Goal: Feedback & Contribution: Leave review/rating

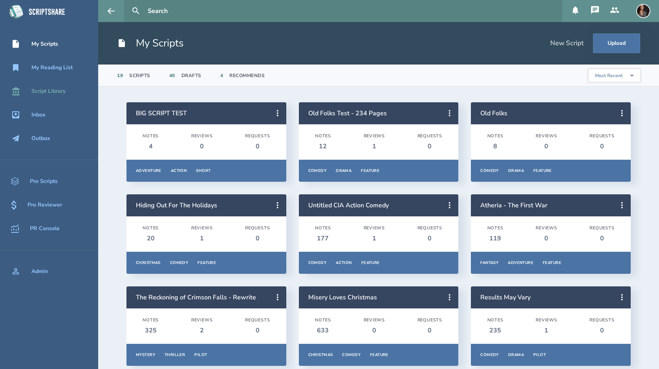
click at [50, 90] on div "Script Library" at bounding box center [48, 91] width 34 height 6
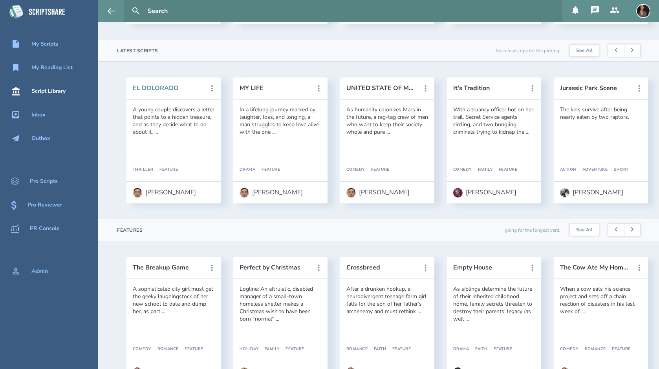
click at [167, 90] on button "EL DOLORADO" at bounding box center [168, 87] width 71 height 7
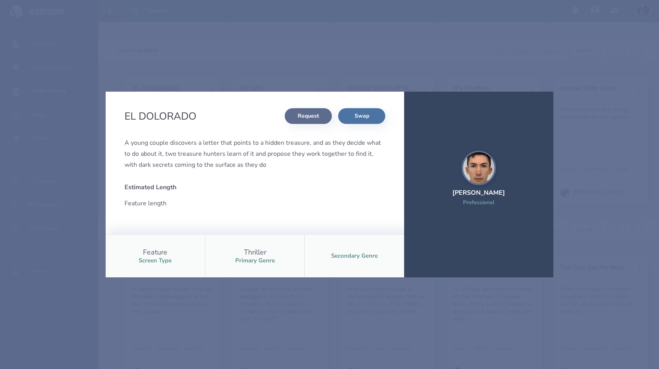
click at [305, 119] on button "Request" at bounding box center [308, 116] width 47 height 16
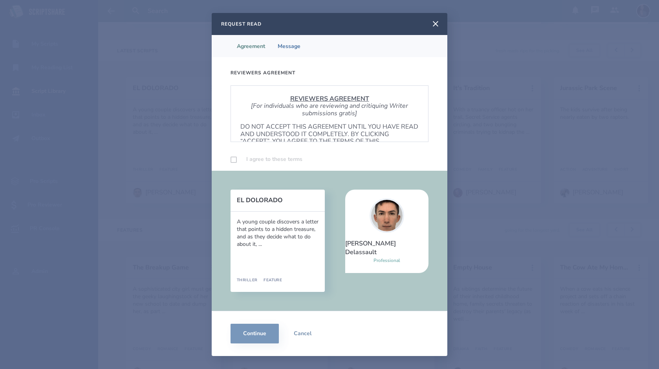
scroll to position [476, 0]
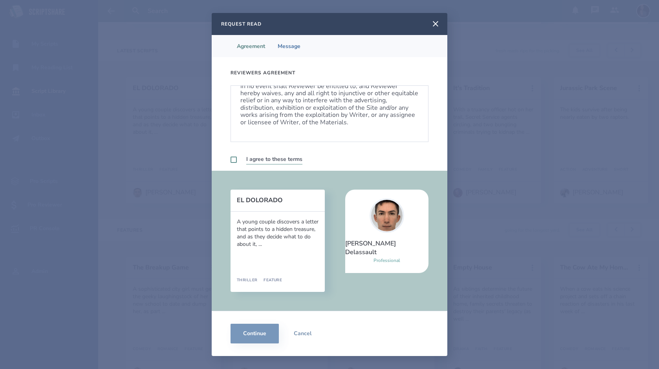
click at [231, 161] on label at bounding box center [234, 159] width 6 height 6
checkbox input "true"
click at [251, 334] on button "Continue" at bounding box center [255, 333] width 48 height 20
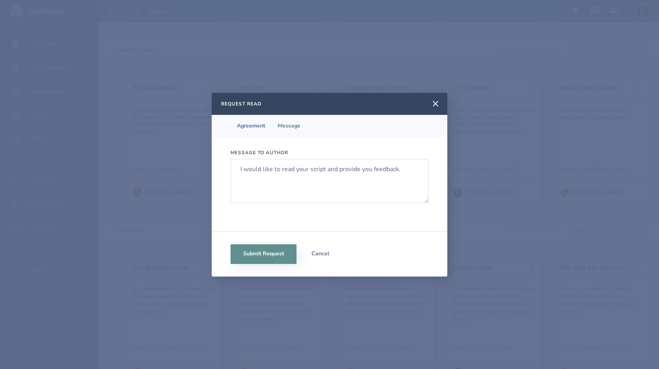
click at [324, 251] on button "Cancel" at bounding box center [320, 254] width 47 height 20
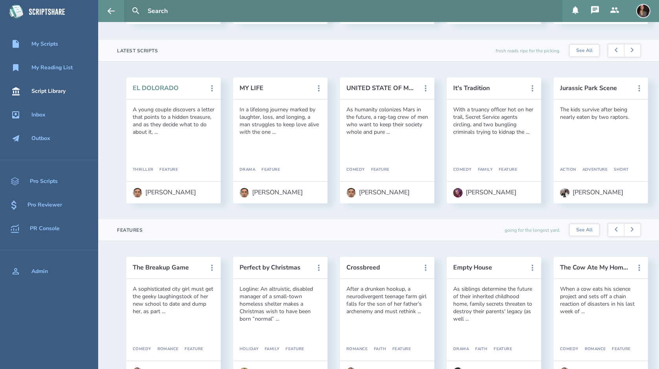
click at [155, 90] on button "EL DOLORADO" at bounding box center [168, 87] width 71 height 7
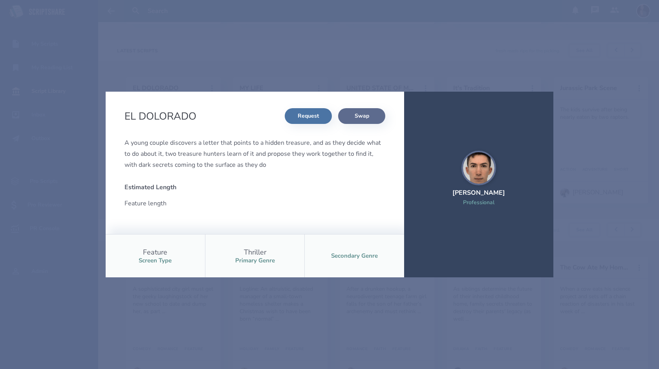
click at [368, 112] on button "Swap" at bounding box center [361, 116] width 47 height 16
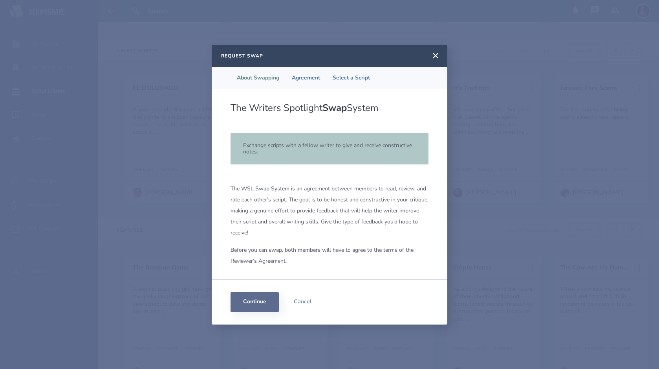
click at [265, 304] on button "Continue" at bounding box center [255, 302] width 48 height 20
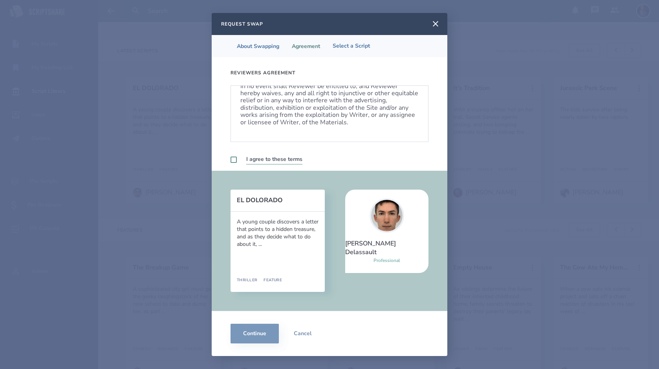
click at [233, 159] on label at bounding box center [234, 159] width 6 height 6
checkbox input "true"
click at [246, 331] on button "Continue" at bounding box center [255, 333] width 48 height 20
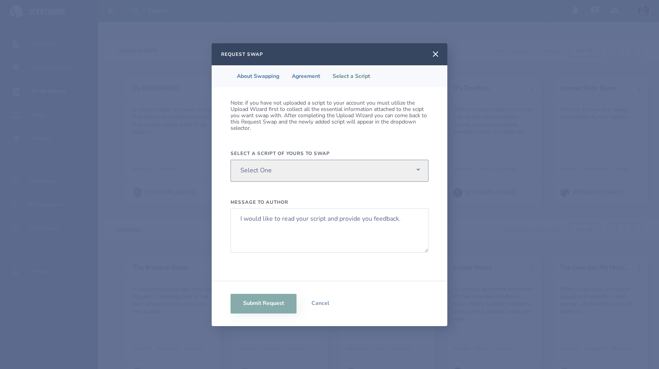
click at [422, 169] on select "Select One [US_STATE] Seasons Spiritual Warfare Villages - Working Title Reclam…" at bounding box center [330, 171] width 198 height 22
click at [436, 54] on icon at bounding box center [436, 54] width 6 height 6
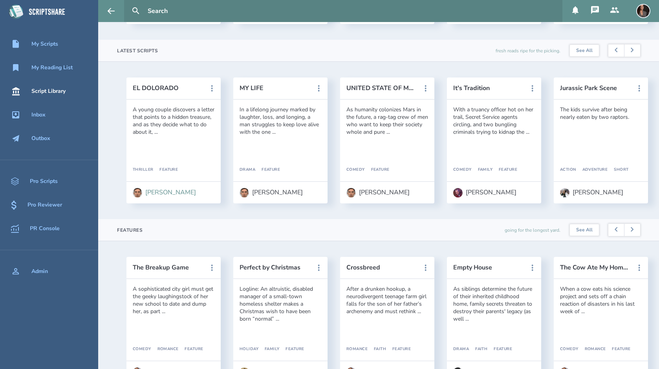
click at [156, 191] on div "[PERSON_NAME]" at bounding box center [170, 192] width 51 height 7
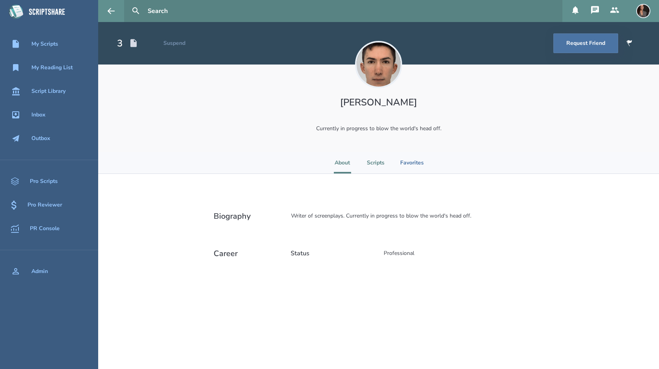
click at [370, 164] on li "Scripts" at bounding box center [376, 163] width 18 height 22
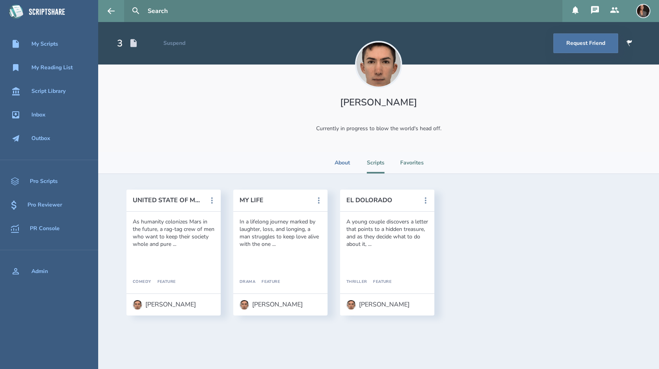
click at [421, 166] on li "Favorites" at bounding box center [412, 163] width 24 height 22
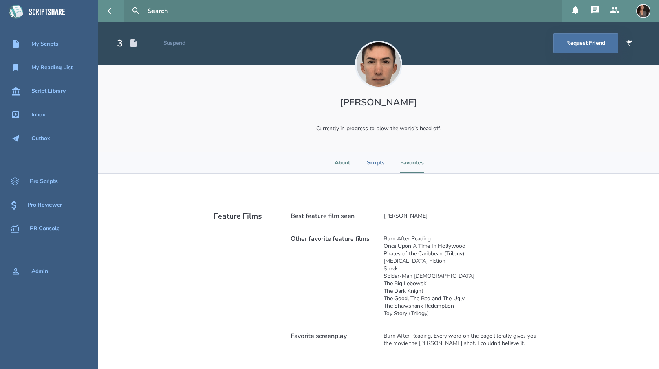
click at [339, 165] on li "About" at bounding box center [342, 163] width 17 height 22
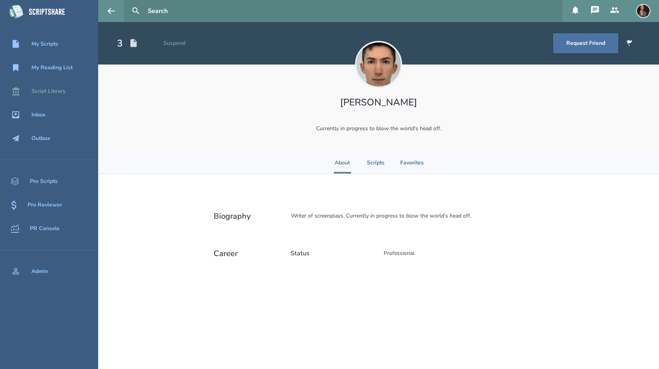
click at [53, 93] on div "Script Library" at bounding box center [48, 91] width 34 height 6
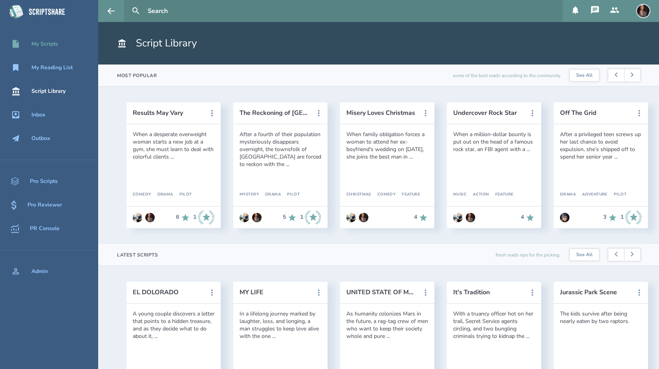
click at [40, 46] on div "My Scripts" at bounding box center [44, 44] width 27 height 6
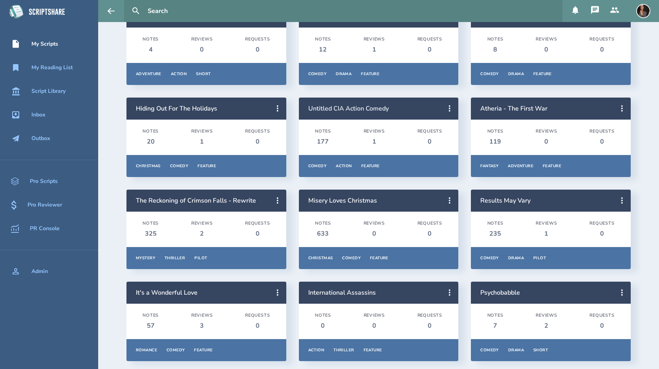
scroll to position [97, 0]
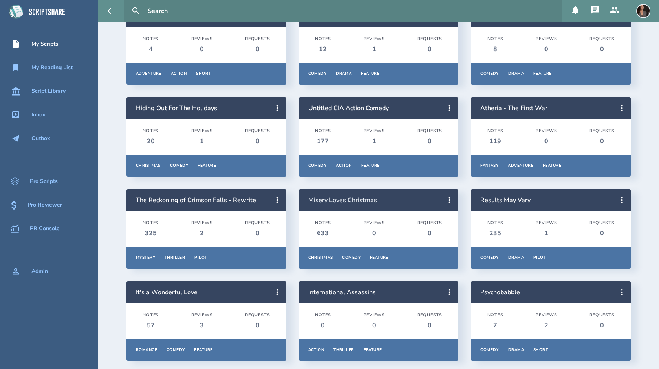
click at [328, 201] on link "Misery Loves Christmas" at bounding box center [342, 200] width 69 height 9
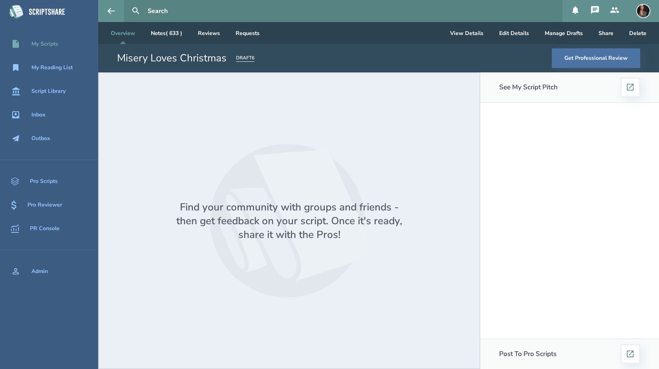
click at [52, 46] on div "My Scripts" at bounding box center [44, 44] width 27 height 6
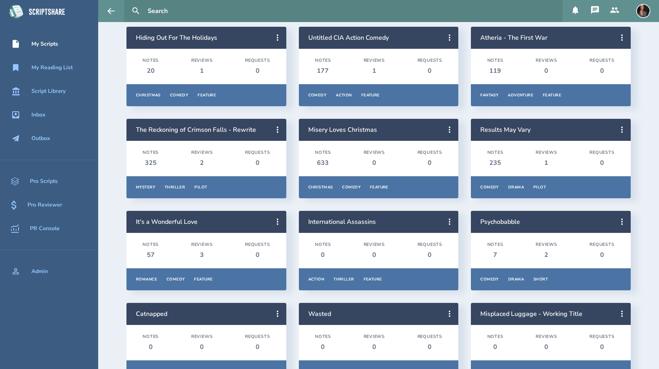
scroll to position [168, 0]
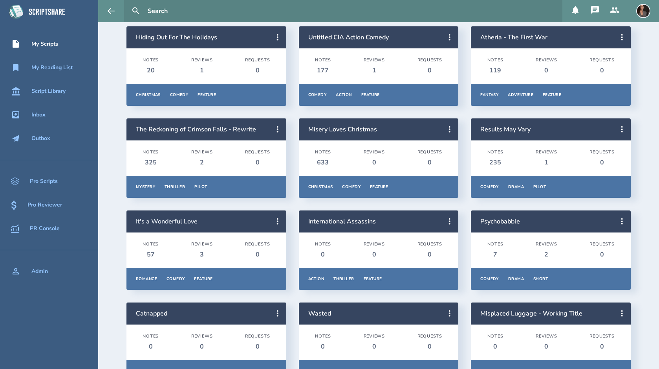
click at [178, 221] on link "It's a Wonderful Love" at bounding box center [167, 221] width 62 height 9
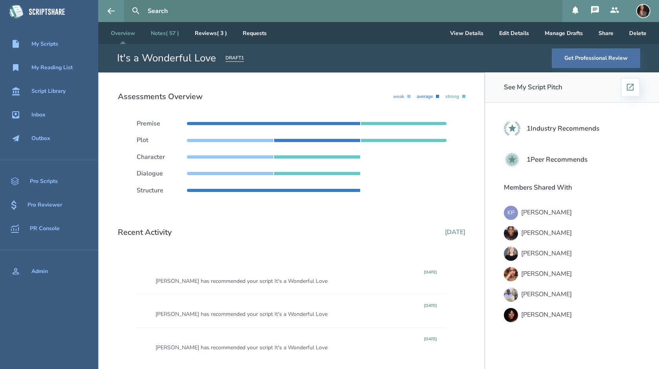
click at [162, 36] on link "Notes ( 57 )" at bounding box center [165, 33] width 41 height 22
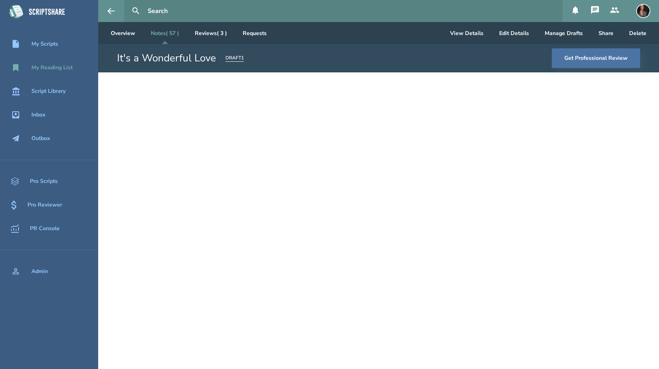
click at [55, 69] on div "My Reading List" at bounding box center [51, 67] width 41 height 6
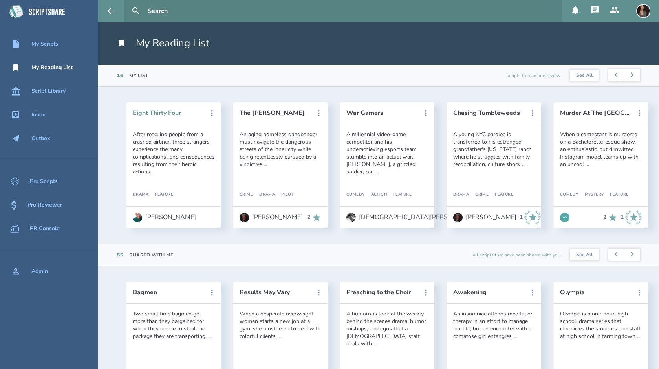
click at [160, 114] on button "Eight Thirty Four" at bounding box center [168, 112] width 71 height 7
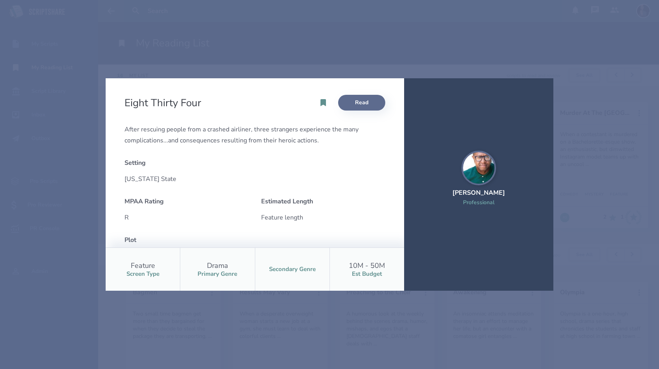
click at [363, 103] on link "Read" at bounding box center [361, 103] width 47 height 16
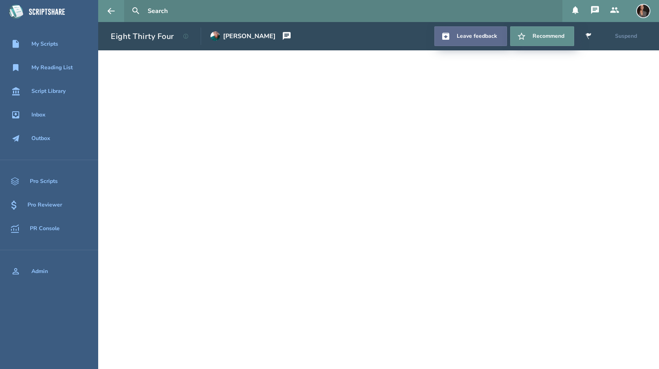
click at [477, 35] on link "Leave feedback" at bounding box center [471, 36] width 73 height 20
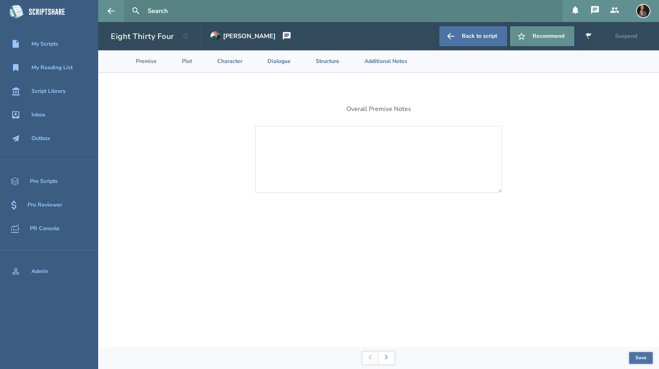
click at [187, 61] on li "Plot" at bounding box center [180, 61] width 35 height 22
click at [240, 62] on li "Character" at bounding box center [223, 61] width 50 height 22
click at [55, 69] on div "My Reading List" at bounding box center [51, 67] width 41 height 6
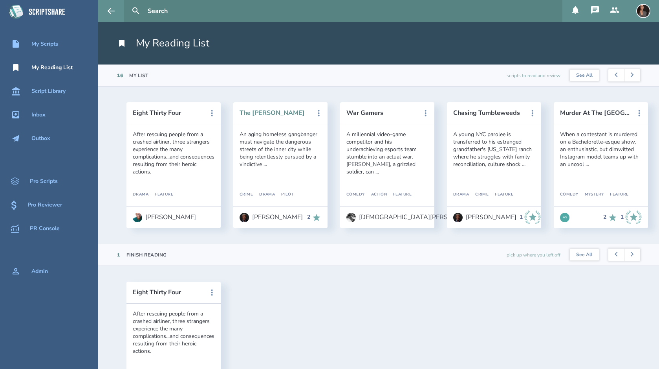
click at [269, 111] on button "The [PERSON_NAME]" at bounding box center [275, 112] width 71 height 7
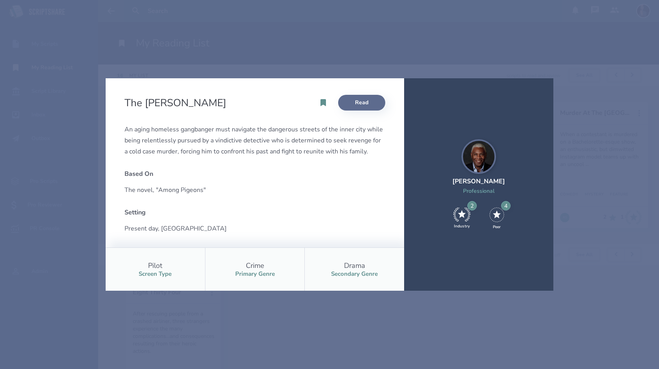
click at [368, 99] on link "Read" at bounding box center [361, 103] width 47 height 16
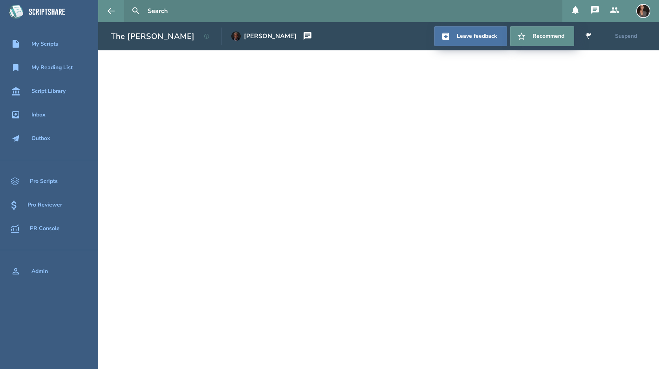
click at [460, 38] on link "Leave feedback" at bounding box center [471, 36] width 73 height 20
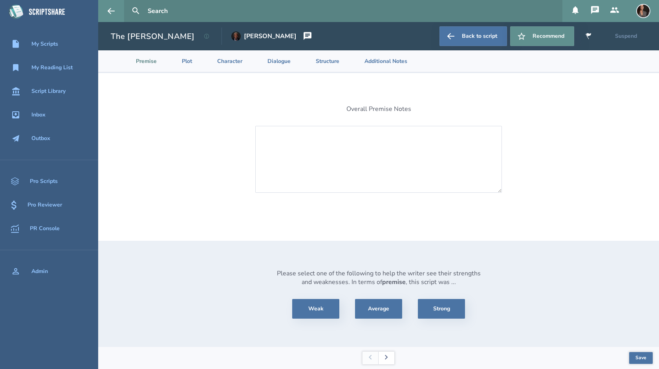
click at [388, 354] on button at bounding box center [386, 357] width 16 height 13
click at [282, 63] on li "Dialogue" at bounding box center [273, 61] width 48 height 22
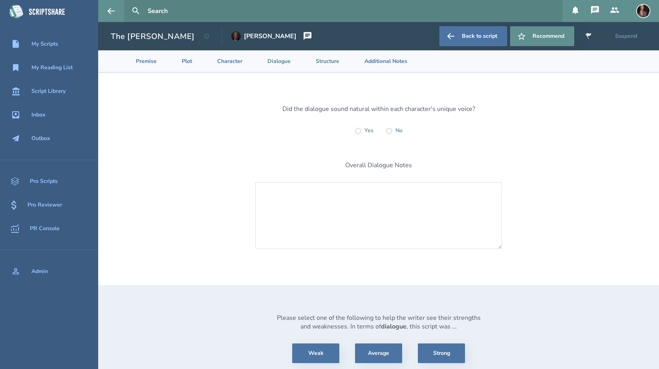
click at [335, 62] on li "Structure" at bounding box center [321, 61] width 49 height 22
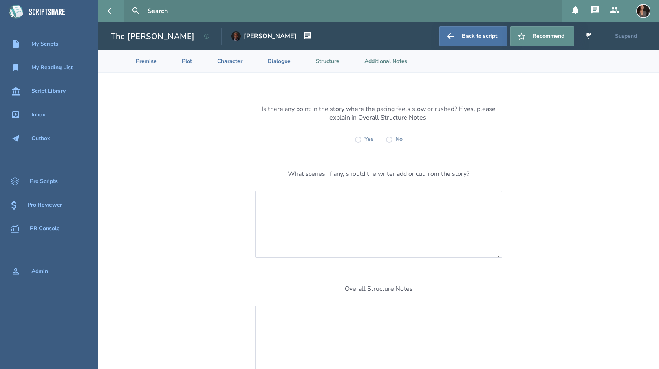
click at [383, 59] on li "Additional Notes" at bounding box center [380, 61] width 68 height 22
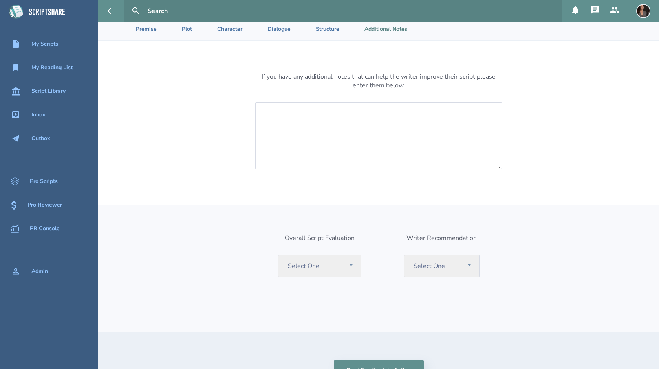
scroll to position [34, 0]
click at [350, 262] on select "Select One Recommend Consider Consider with Rewrite Pass" at bounding box center [319, 264] width 83 height 22
click at [468, 259] on select "Select One Recommend Writer Consider Writer Pass" at bounding box center [442, 264] width 76 height 22
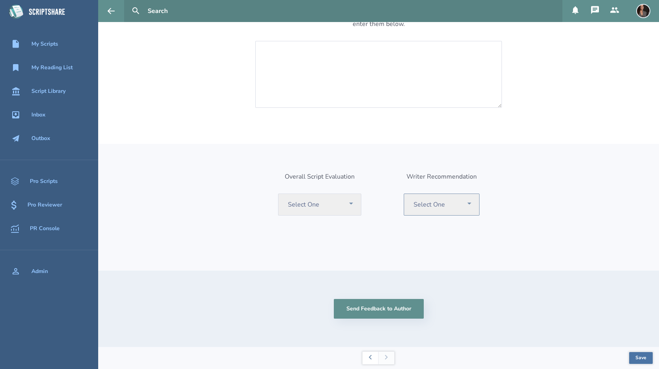
scroll to position [0, 0]
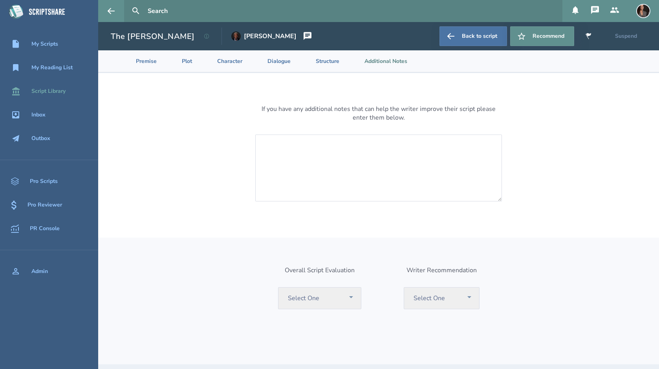
click at [44, 93] on div "Script Library" at bounding box center [48, 91] width 34 height 6
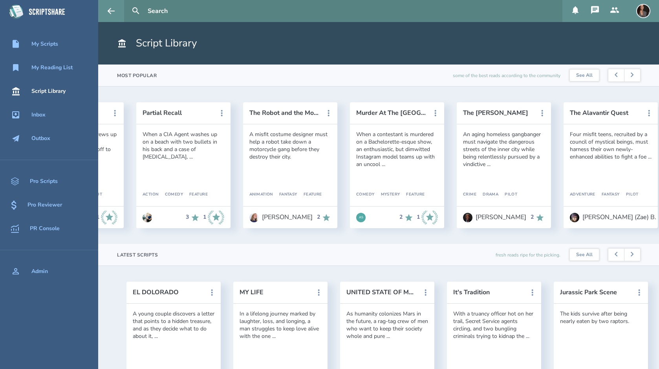
scroll to position [0, 523]
click at [46, 43] on div "My Scripts" at bounding box center [44, 44] width 27 height 6
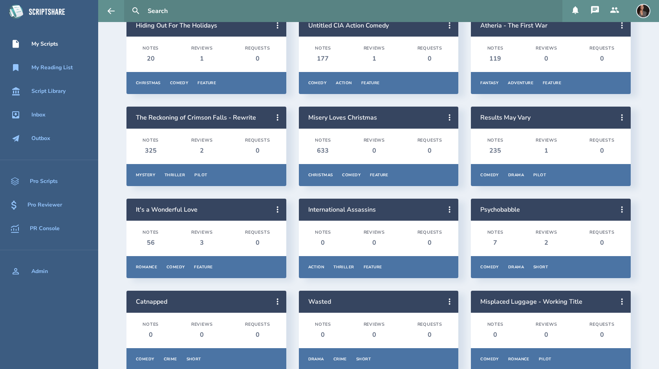
scroll to position [194, 0]
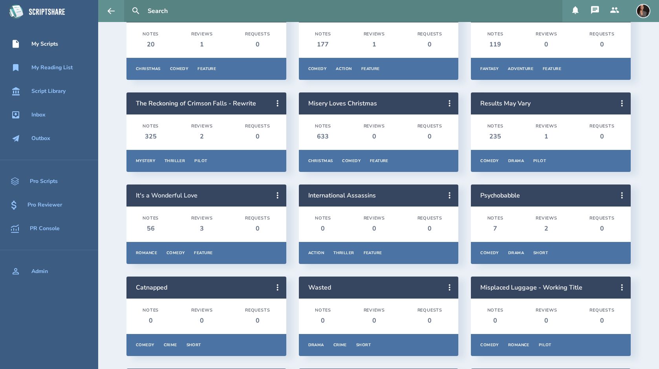
click at [173, 196] on link "It's a Wonderful Love" at bounding box center [167, 195] width 62 height 9
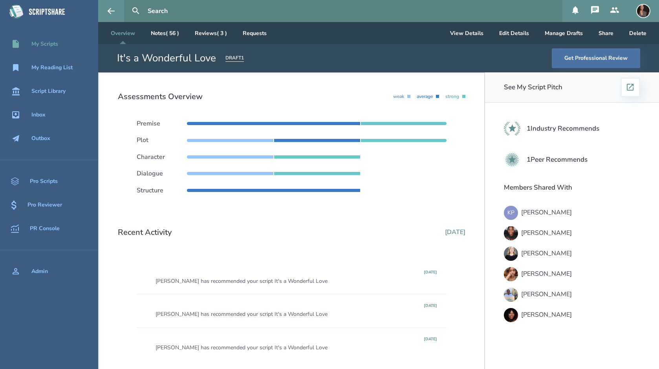
click at [44, 47] on div "My Scripts" at bounding box center [44, 44] width 27 height 6
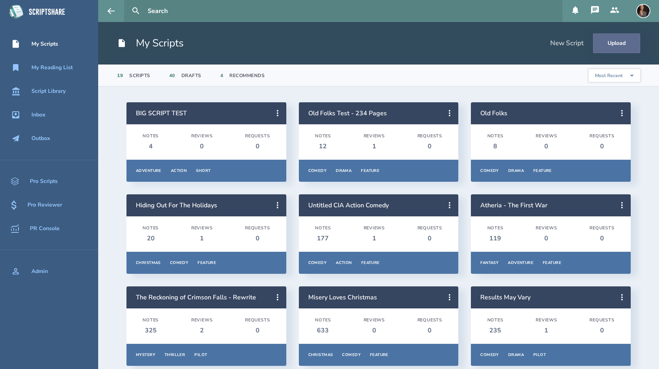
click at [619, 46] on button "Upload" at bounding box center [616, 43] width 47 height 20
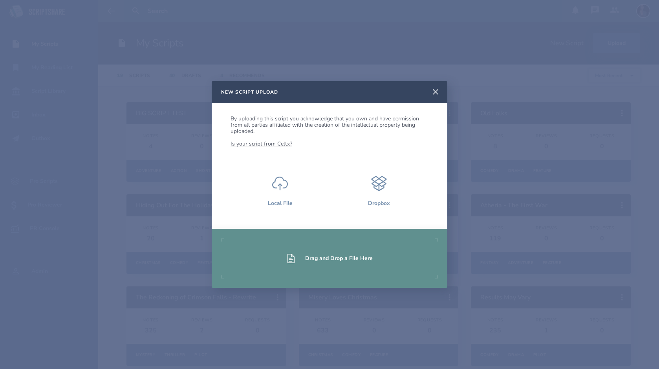
click at [436, 90] on icon at bounding box center [435, 91] width 9 height 9
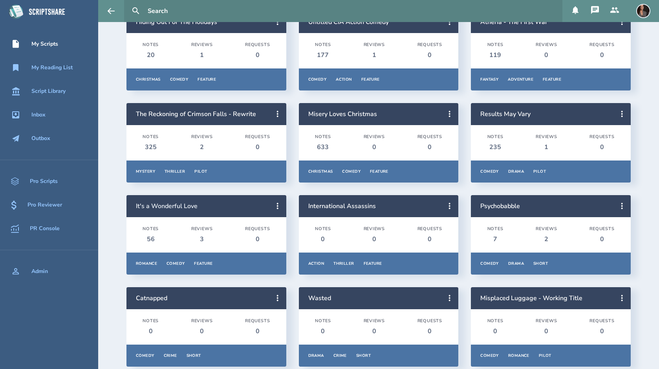
click at [178, 208] on link "It's a Wonderful Love" at bounding box center [167, 206] width 62 height 9
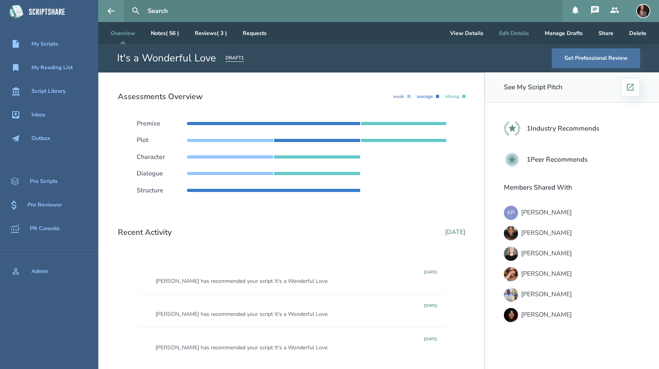
click at [511, 32] on button "Edit Details" at bounding box center [514, 33] width 42 height 22
select select "17"
select select "5"
select select "3"
select select "4"
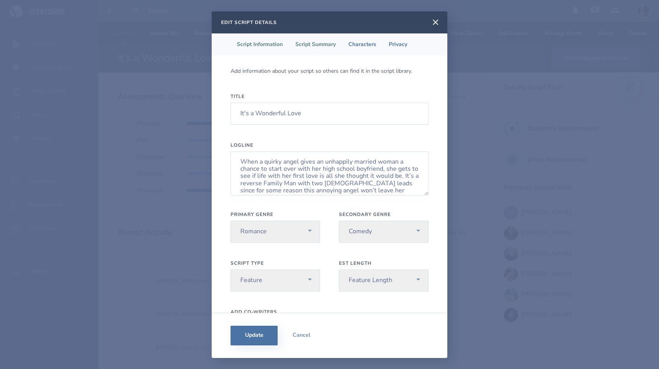
click at [330, 38] on li "Script Summary" at bounding box center [315, 44] width 53 height 22
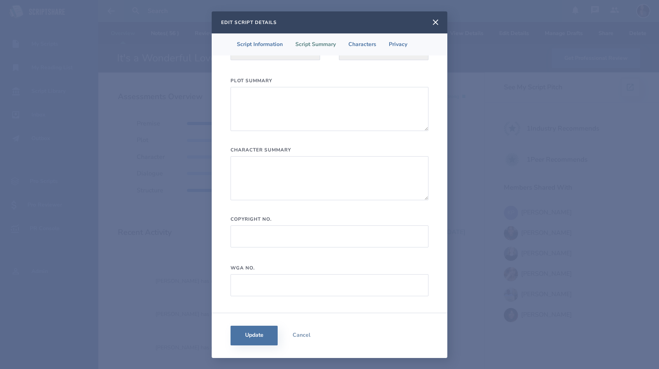
scroll to position [328, 0]
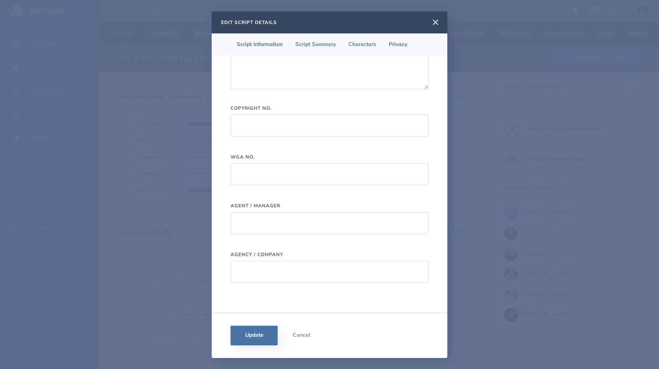
click at [361, 50] on li "Characters" at bounding box center [362, 44] width 40 height 22
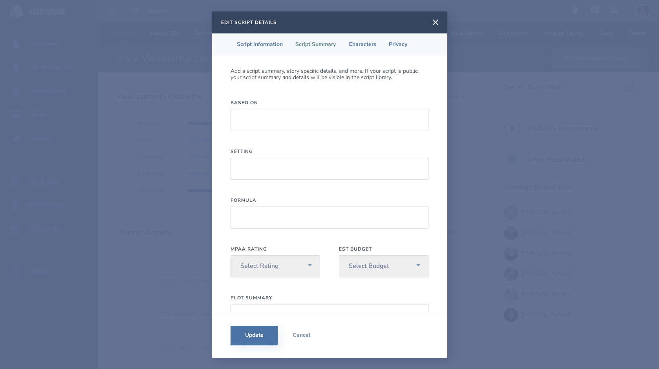
select select "1"
select select "9"
select select "1"
select select "9"
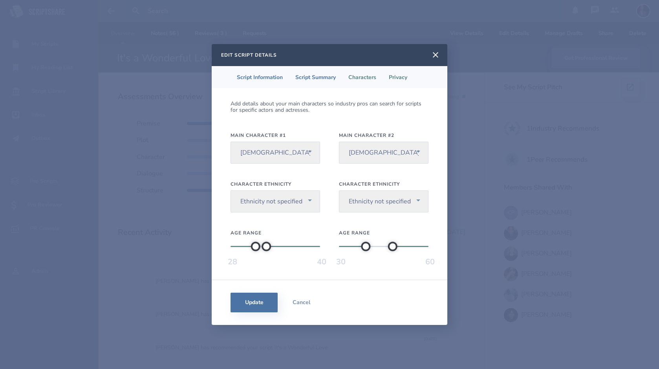
click at [398, 76] on li "Privacy" at bounding box center [398, 77] width 31 height 22
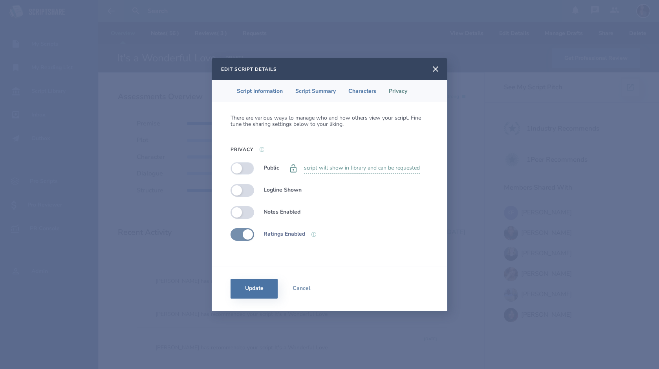
click at [243, 167] on label at bounding box center [243, 168] width 24 height 13
checkbox input "false"
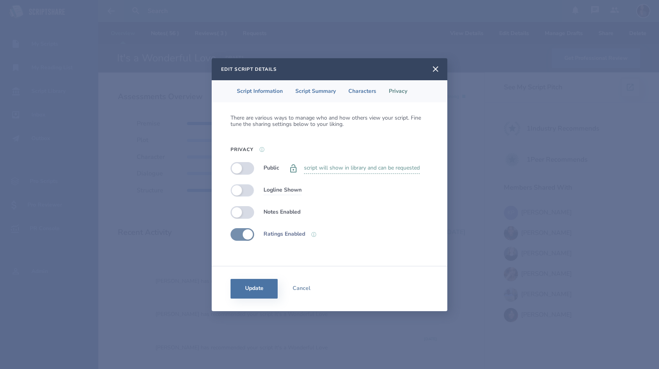
click at [240, 191] on label at bounding box center [243, 190] width 24 height 13
click at [249, 189] on label at bounding box center [243, 190] width 24 height 13
checkbox input "false"
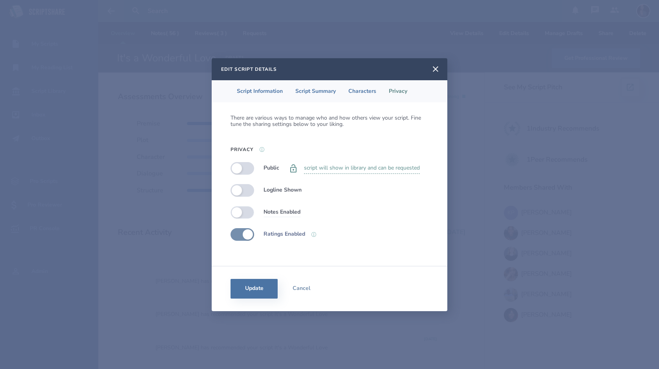
click at [242, 211] on label at bounding box center [243, 212] width 24 height 13
click at [247, 213] on label at bounding box center [243, 212] width 24 height 13
checkbox input "false"
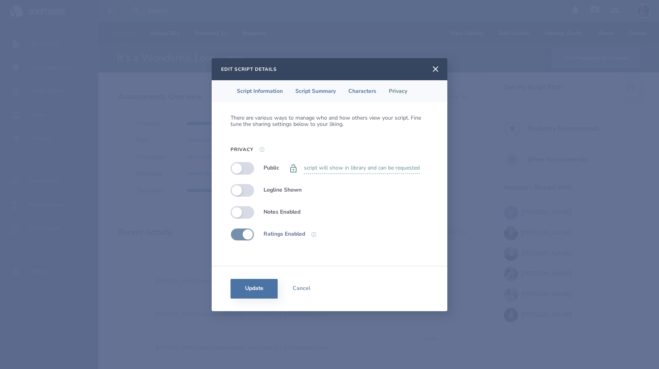
click at [247, 237] on label at bounding box center [243, 234] width 24 height 13
checkbox input "true"
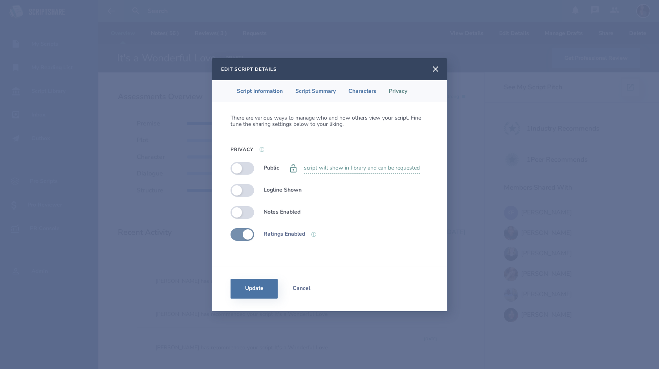
click at [301, 288] on button "Cancel" at bounding box center [301, 289] width 47 height 20
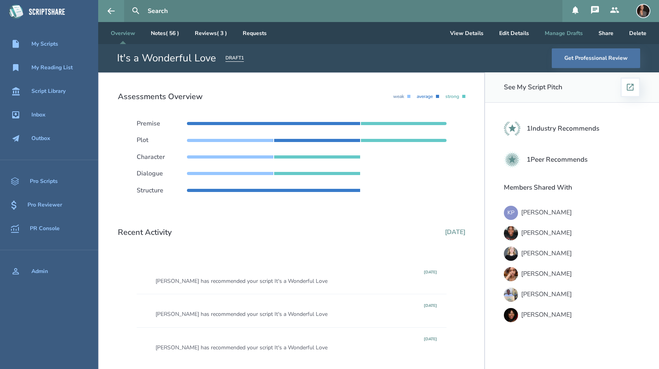
click at [567, 31] on button "Manage Drafts" at bounding box center [564, 33] width 51 height 22
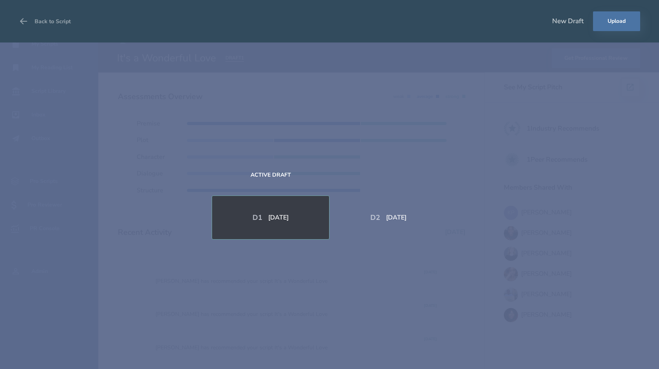
click at [386, 219] on div "[DATE]" at bounding box center [396, 217] width 20 height 6
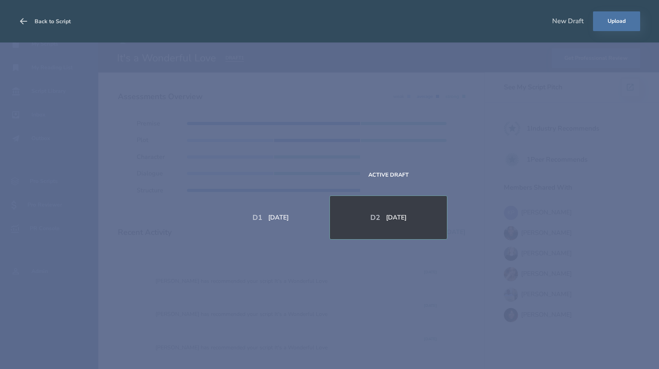
click at [22, 21] on icon at bounding box center [23, 21] width 7 height 6
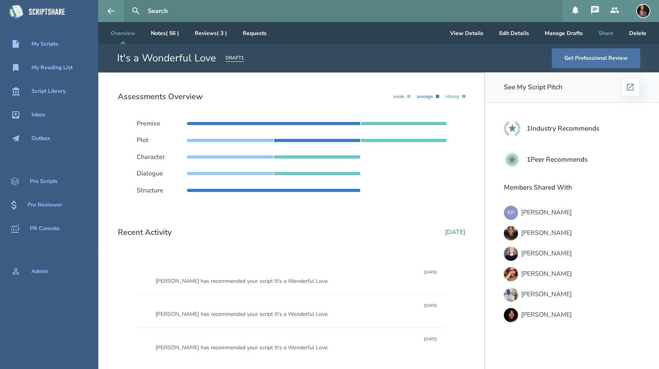
click at [606, 31] on button "Share" at bounding box center [607, 33] width 28 height 22
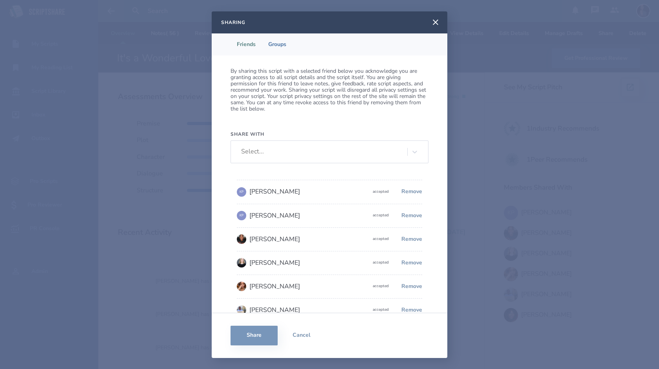
click at [317, 146] on div "Select..." at bounding box center [322, 151] width 170 height 12
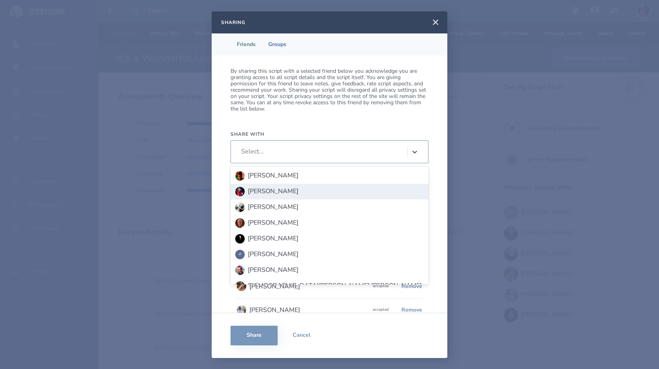
click at [360, 112] on div "By sharing this script with a selected friend below you acknowledge you are gra…" at bounding box center [330, 183] width 236 height 257
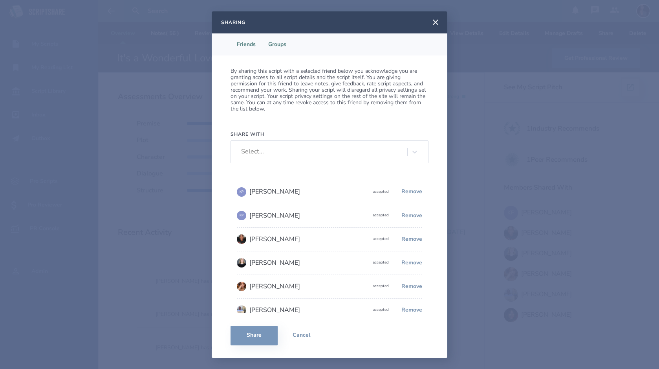
click at [274, 45] on li "Groups" at bounding box center [277, 44] width 31 height 22
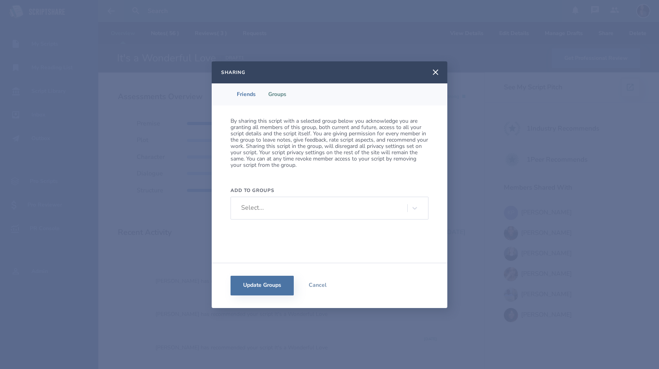
click at [321, 202] on div "Select..." at bounding box center [322, 208] width 170 height 12
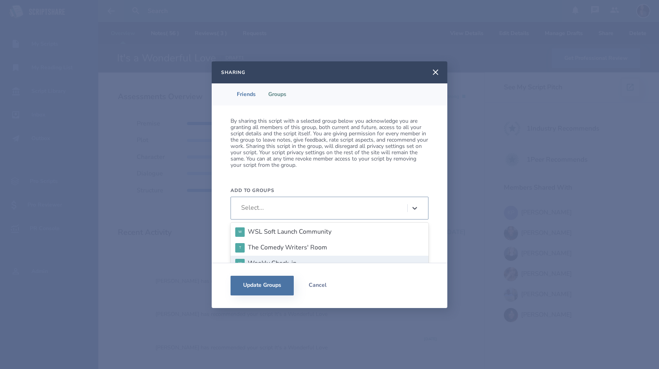
click at [315, 282] on button "Cancel" at bounding box center [317, 285] width 47 height 20
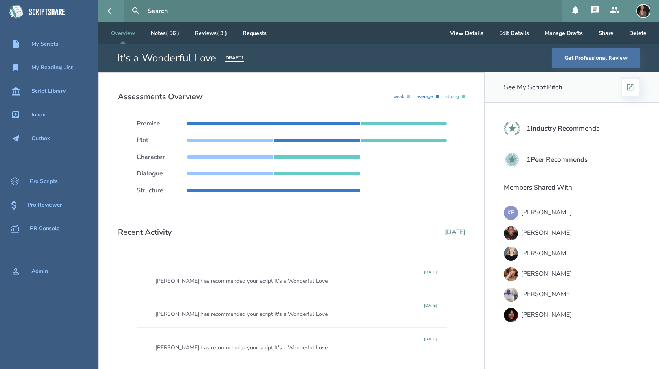
scroll to position [39, 0]
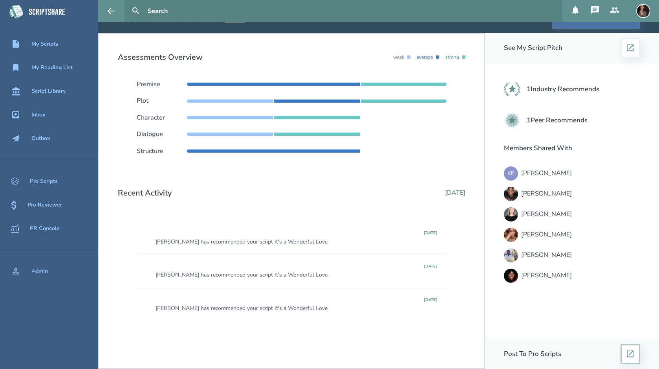
click at [629, 352] on icon at bounding box center [630, 353] width 7 height 7
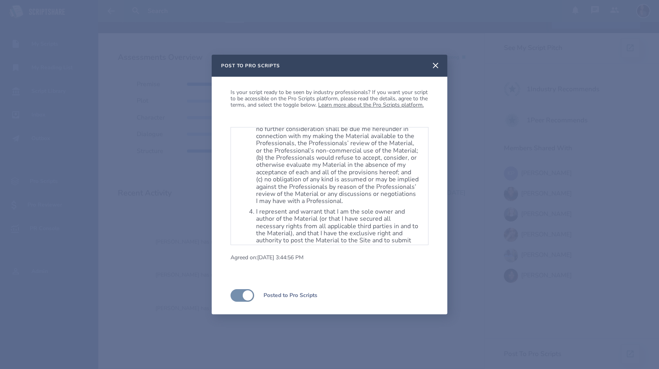
scroll to position [785, 0]
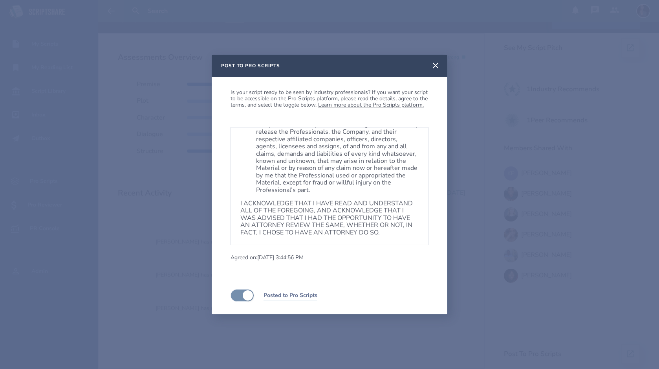
click at [246, 293] on label at bounding box center [243, 295] width 24 height 13
click at [239, 293] on label at bounding box center [243, 295] width 24 height 13
checkbox input "true"
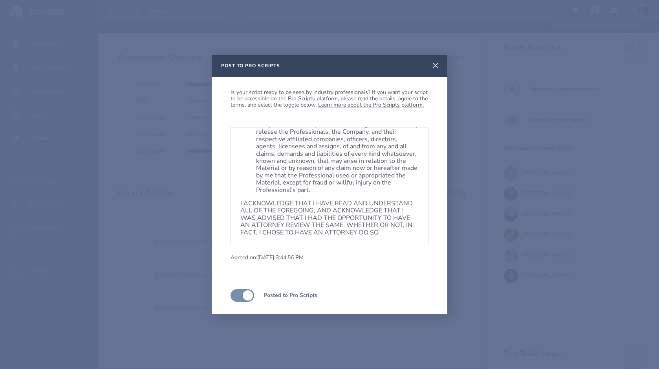
click at [437, 65] on icon at bounding box center [436, 66] width 6 height 6
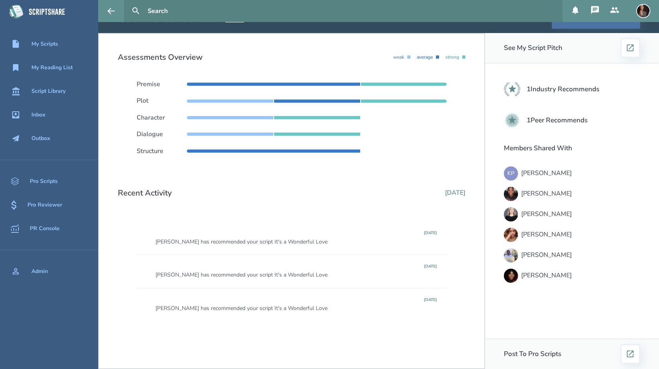
scroll to position [0, 0]
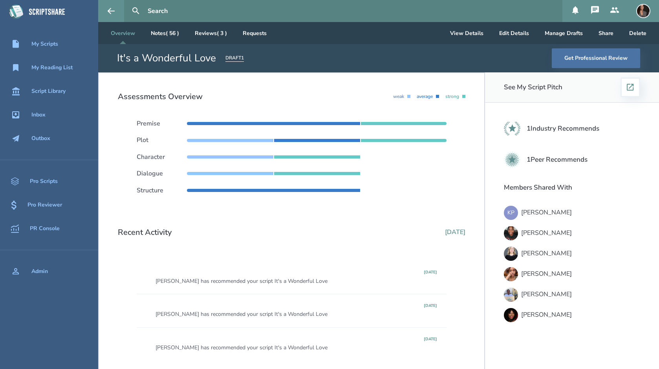
click at [612, 12] on icon at bounding box center [615, 10] width 9 height 6
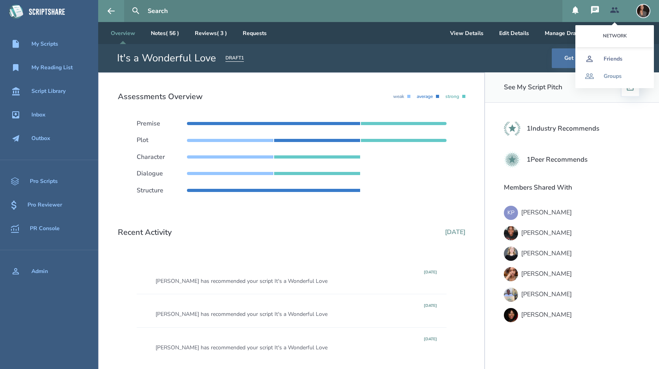
click at [609, 60] on div "Friends" at bounding box center [613, 59] width 19 height 6
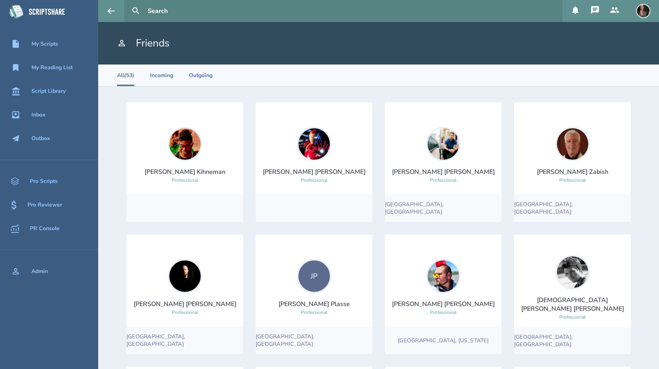
click at [622, 11] on button at bounding box center [615, 11] width 20 height 22
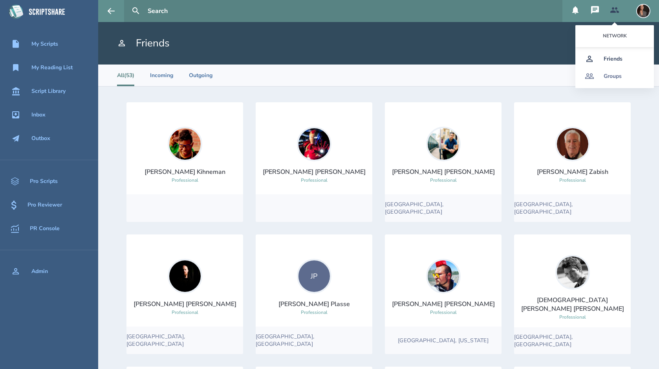
click at [620, 76] on div "Groups" at bounding box center [613, 76] width 18 height 6
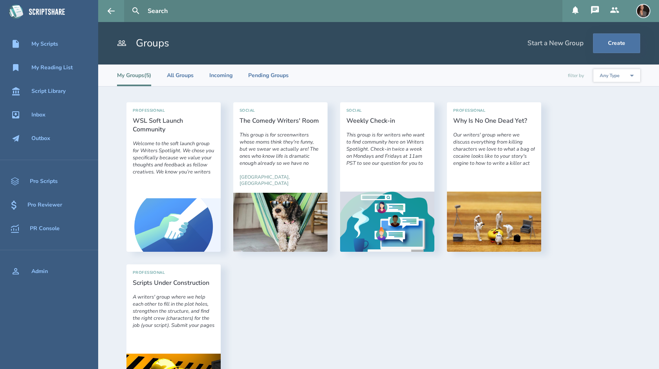
click at [645, 7] on img at bounding box center [644, 11] width 14 height 14
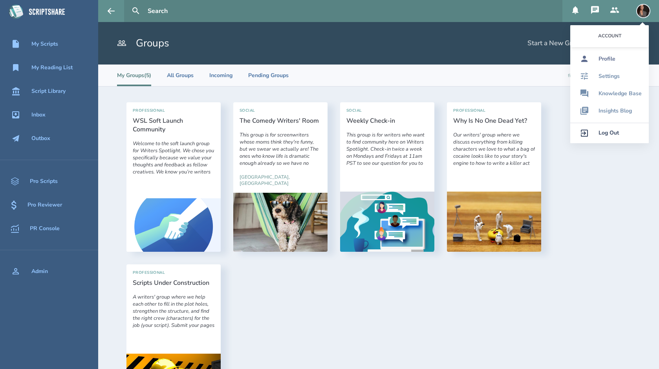
click at [613, 56] on div "Profile" at bounding box center [607, 59] width 17 height 6
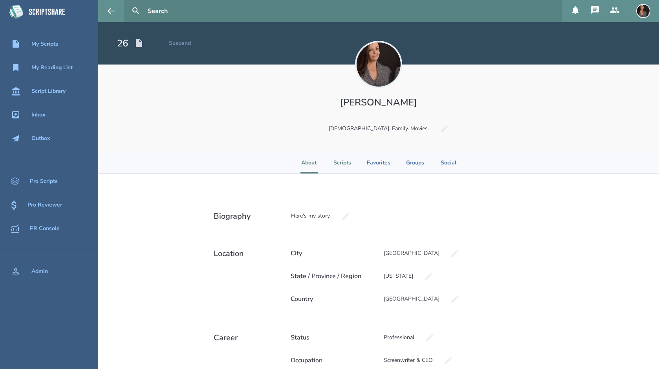
click at [347, 162] on li "Scripts" at bounding box center [343, 163] width 18 height 22
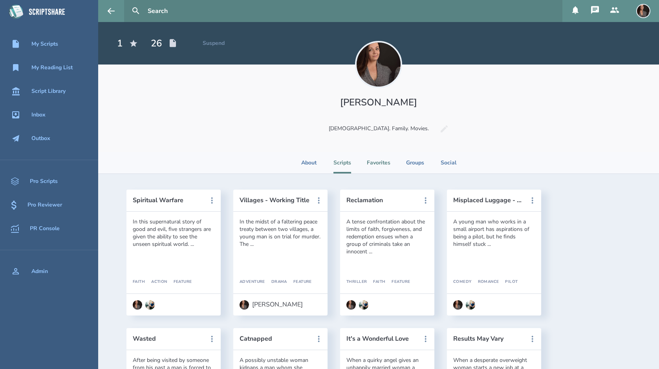
click at [381, 165] on li "Favorites" at bounding box center [379, 163] width 24 height 22
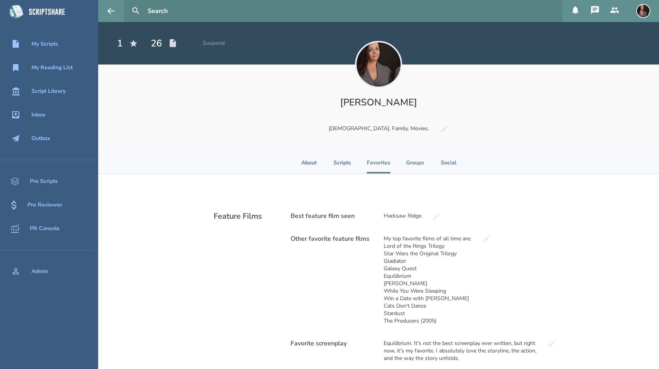
click at [407, 164] on li "Groups" at bounding box center [415, 163] width 18 height 22
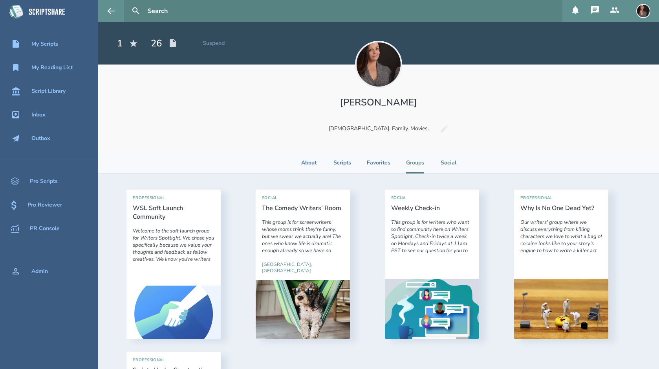
click at [446, 166] on li "Social" at bounding box center [448, 163] width 17 height 22
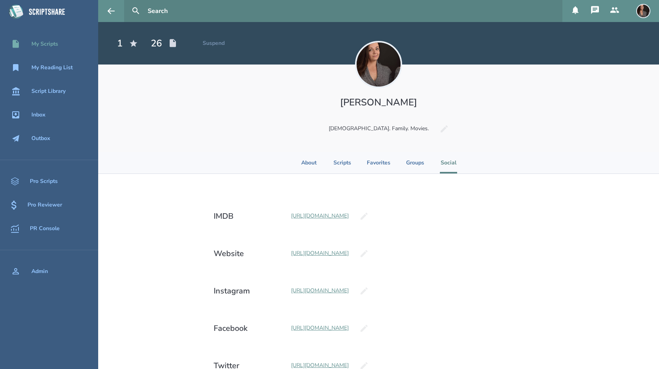
click at [68, 41] on div "My Scripts" at bounding box center [49, 43] width 98 height 9
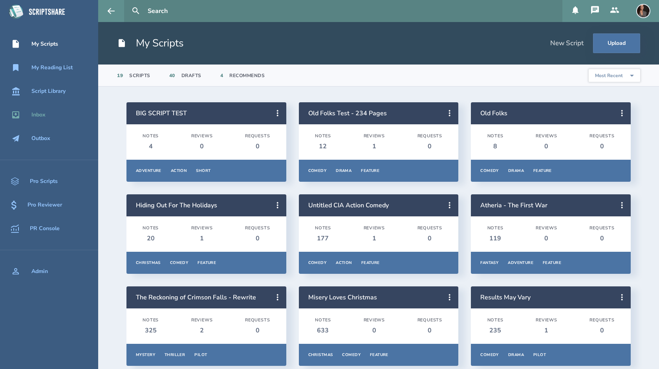
click at [44, 115] on div "Inbox" at bounding box center [38, 115] width 14 height 6
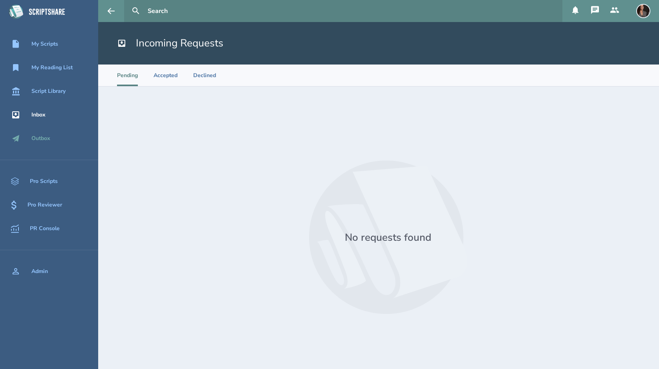
click at [44, 137] on div "Outbox" at bounding box center [40, 138] width 19 height 6
click at [48, 114] on div "Inbox" at bounding box center [49, 114] width 98 height 9
click at [164, 73] on li "Accepted" at bounding box center [166, 75] width 24 height 22
select select "20"
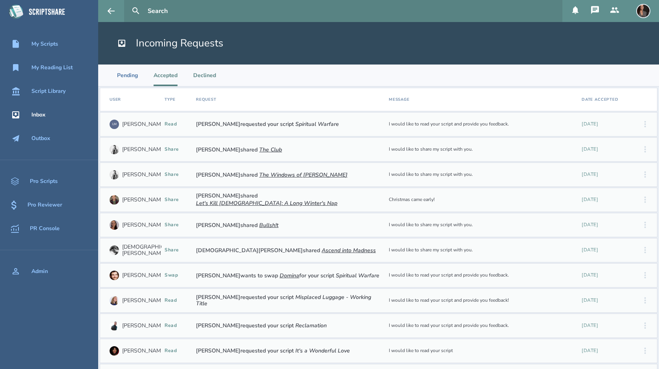
click at [211, 82] on li "Declined" at bounding box center [204, 75] width 23 height 22
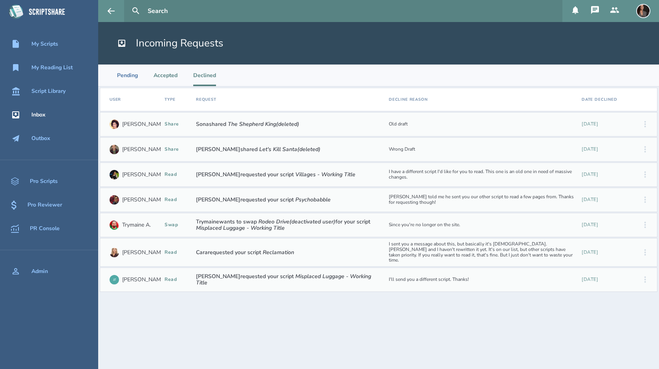
click at [167, 73] on li "Accepted" at bounding box center [166, 75] width 24 height 22
select select "20"
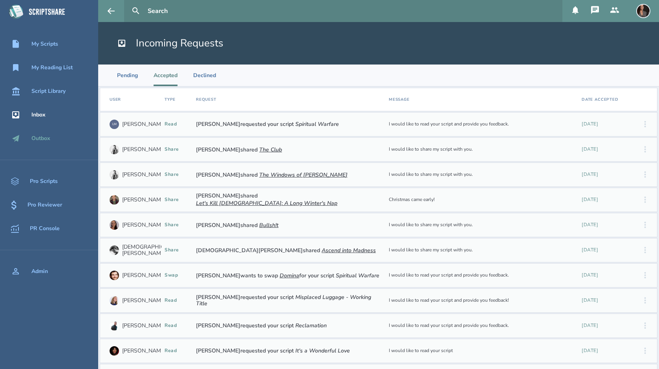
click at [48, 135] on div "Outbox" at bounding box center [40, 138] width 19 height 6
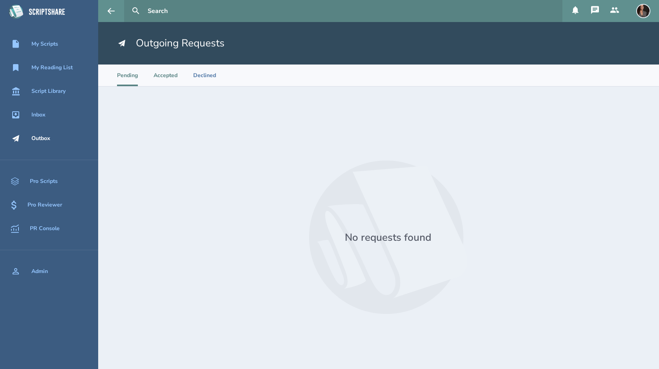
click at [164, 82] on li "Accepted" at bounding box center [166, 75] width 24 height 22
select select "20"
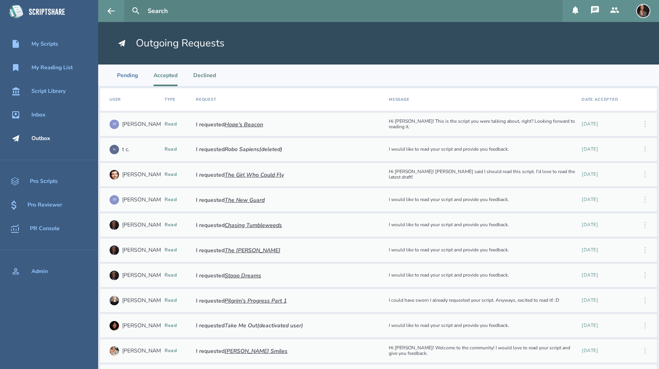
click at [209, 78] on li "Declined" at bounding box center [204, 75] width 23 height 22
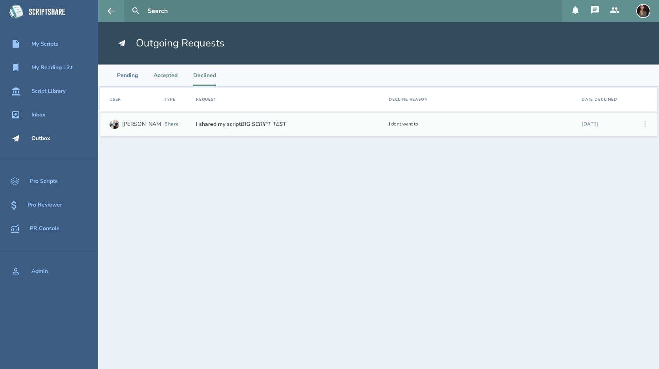
click at [160, 77] on li "Accepted" at bounding box center [166, 75] width 24 height 22
select select "20"
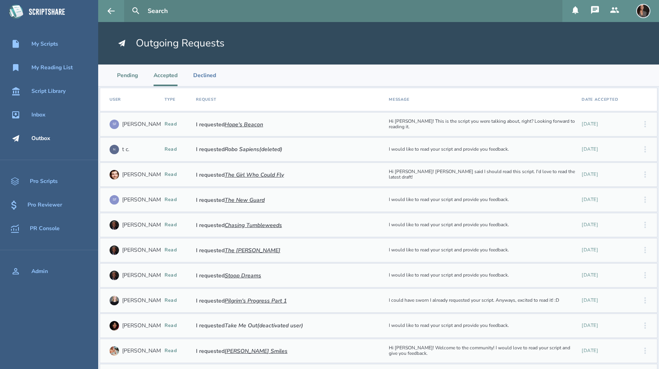
click at [135, 77] on li "Pending" at bounding box center [127, 75] width 21 height 22
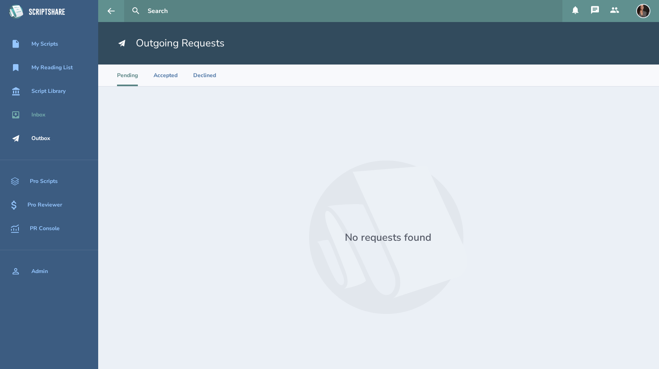
click at [41, 120] on link "Inbox" at bounding box center [49, 114] width 98 height 17
click at [165, 82] on li "Accepted" at bounding box center [166, 75] width 24 height 22
select select "20"
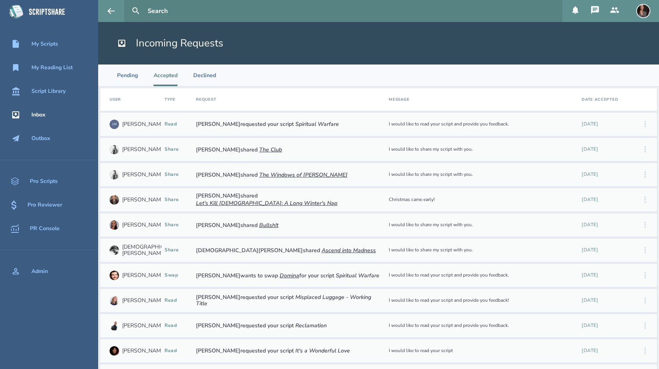
click at [593, 8] on icon at bounding box center [595, 10] width 8 height 8
click at [578, 9] on icon at bounding box center [575, 10] width 6 height 8
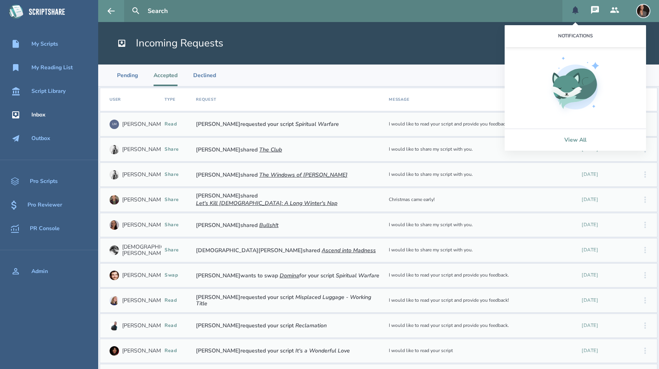
click at [581, 134] on link "View All" at bounding box center [575, 139] width 141 height 22
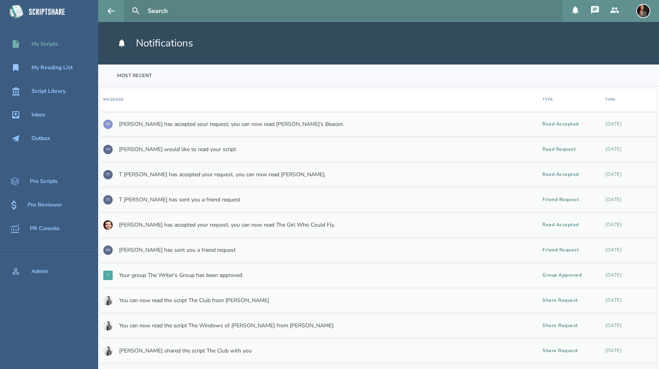
click at [48, 43] on div "My Scripts" at bounding box center [44, 44] width 27 height 6
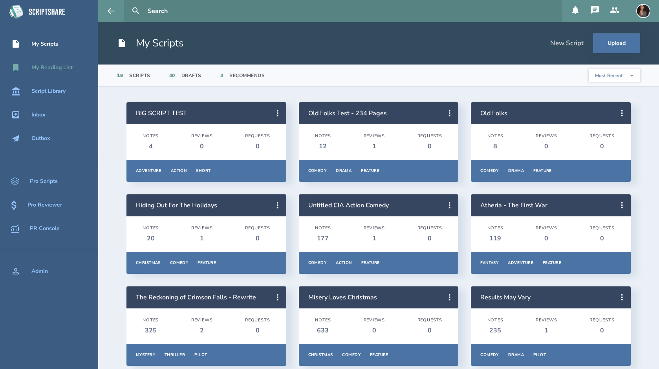
click at [50, 68] on div "My Reading List" at bounding box center [51, 67] width 41 height 6
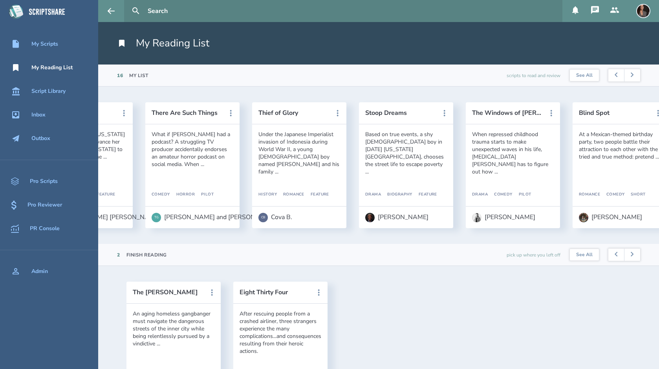
scroll to position [0, 623]
click at [519, 114] on button "The Windows of [PERSON_NAME]" at bounding box center [507, 112] width 71 height 7
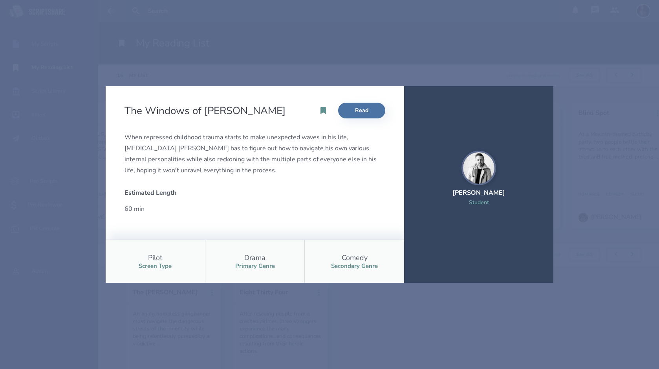
click at [591, 258] on div "The Windows of [PERSON_NAME] Read When repressed childhood trauma starts to mak…" at bounding box center [329, 184] width 659 height 369
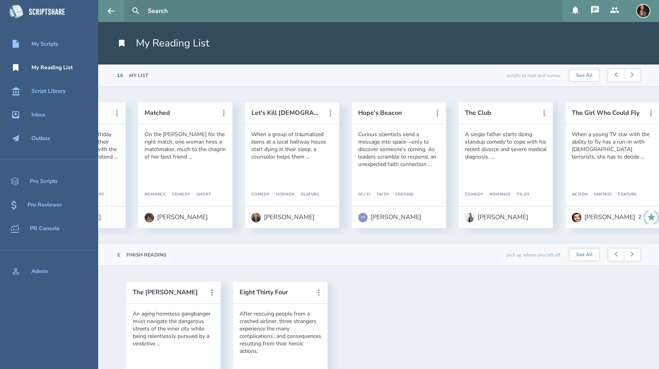
scroll to position [0, 1169]
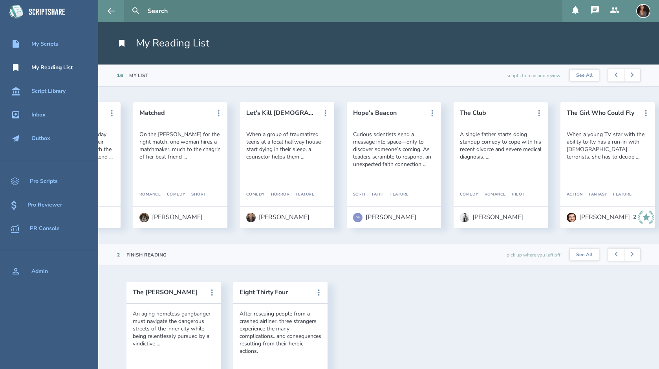
click at [304, 117] on header "Let's Kill [DEMOGRAPHIC_DATA]: A Long Winter's Nap" at bounding box center [287, 113] width 94 height 22
click at [301, 111] on button "Let's Kill [DEMOGRAPHIC_DATA]: A Long Winter's Nap" at bounding box center [281, 112] width 71 height 7
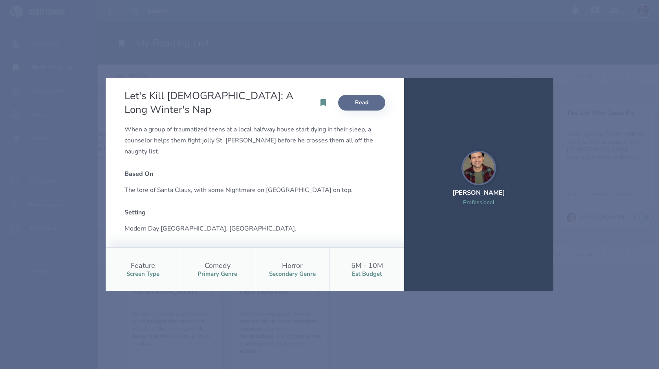
click at [347, 105] on link "Read" at bounding box center [361, 103] width 47 height 16
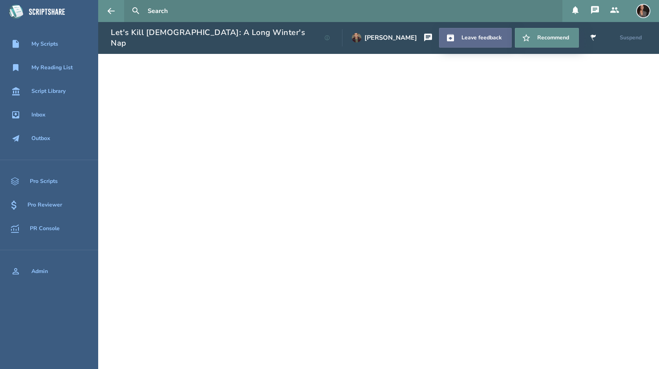
click at [489, 33] on link "Leave feedback" at bounding box center [475, 38] width 73 height 20
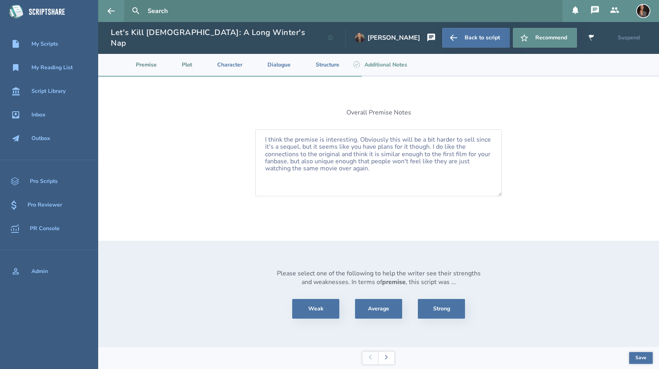
click at [188, 59] on li "Plot" at bounding box center [180, 65] width 35 height 22
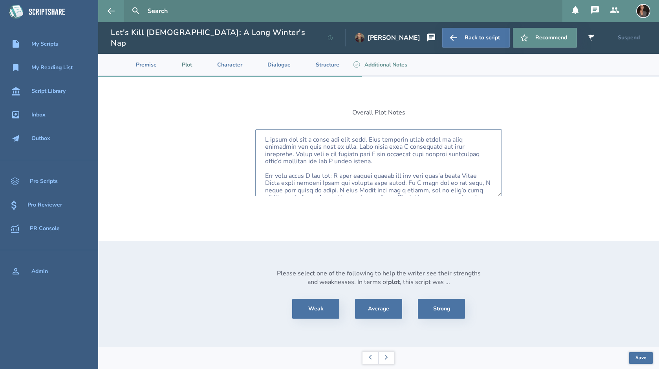
scroll to position [185, 0]
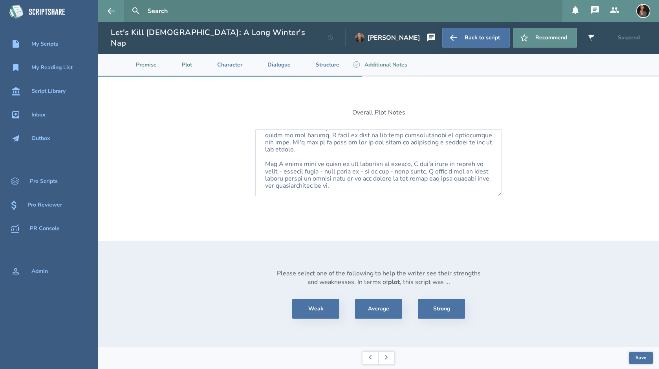
click at [149, 54] on li "Premise" at bounding box center [140, 65] width 46 height 22
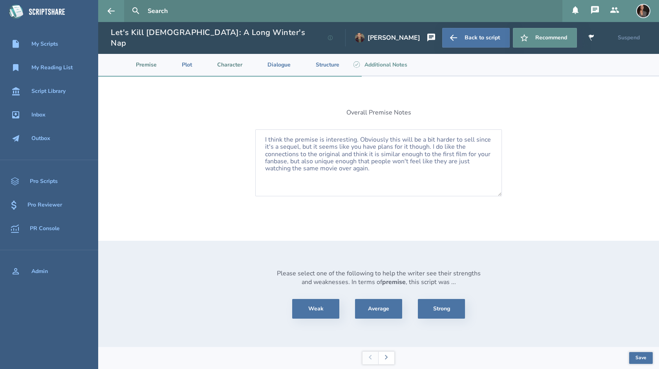
click at [233, 57] on li "Character" at bounding box center [223, 65] width 50 height 22
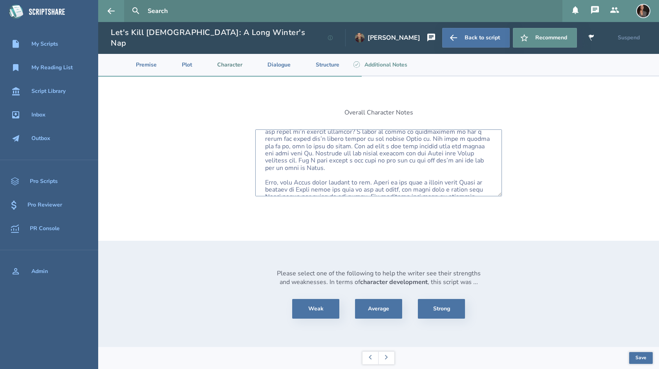
scroll to position [0, 0]
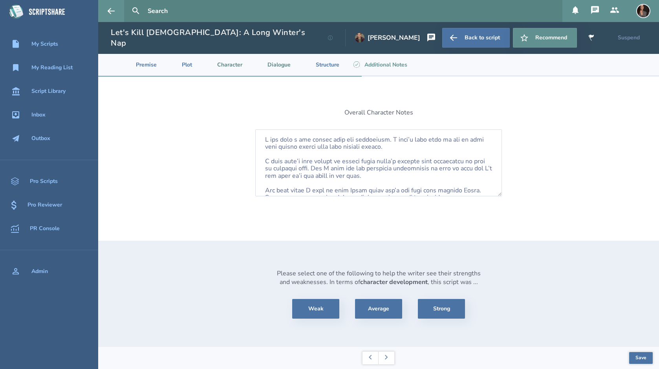
click at [283, 62] on li "Dialogue" at bounding box center [273, 65] width 48 height 22
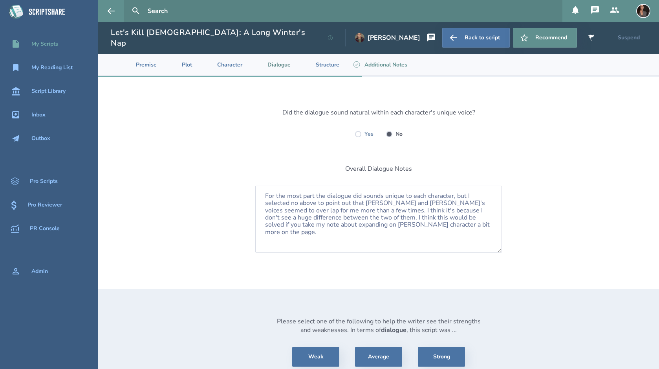
click at [46, 50] on link "My Scripts" at bounding box center [49, 43] width 98 height 17
